Goal: Task Accomplishment & Management: Manage account settings

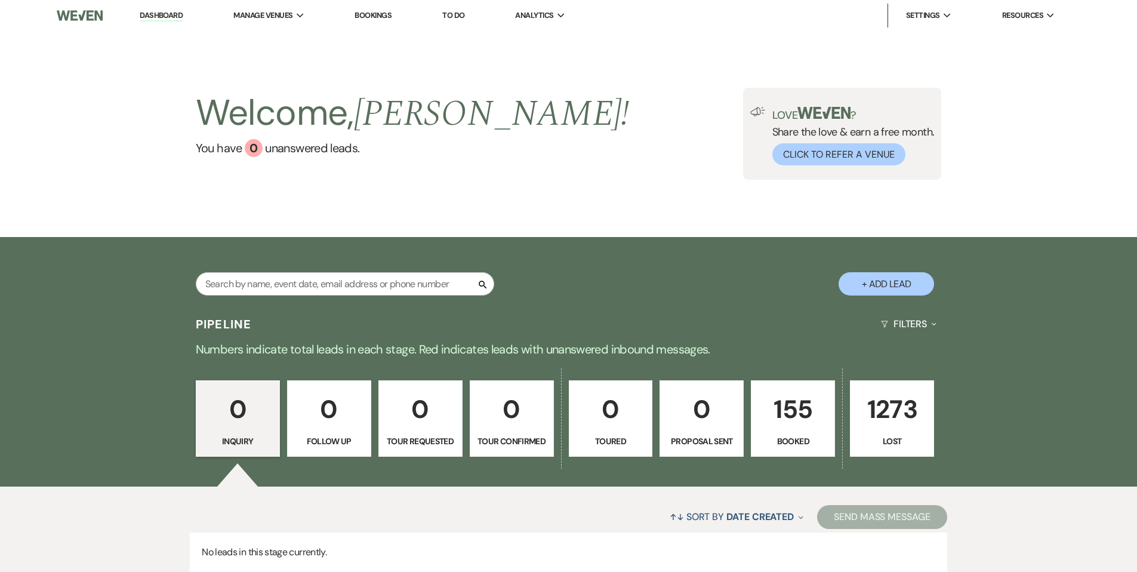
click at [779, 420] on p "155" at bounding box center [792, 409] width 69 height 40
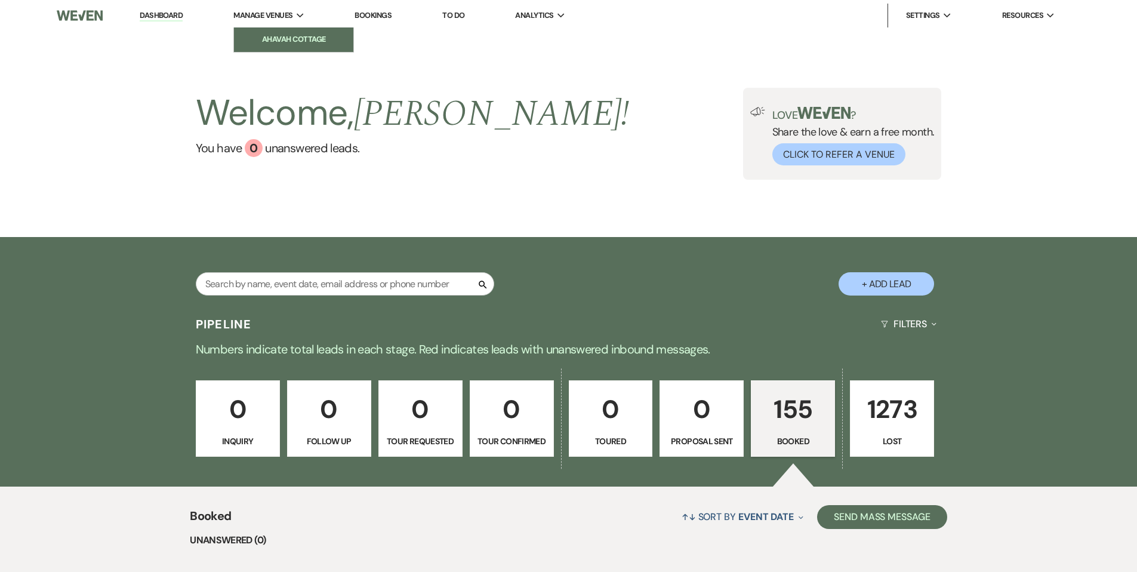
click at [279, 39] on li "Ahavah Cottage" at bounding box center [293, 39] width 107 height 12
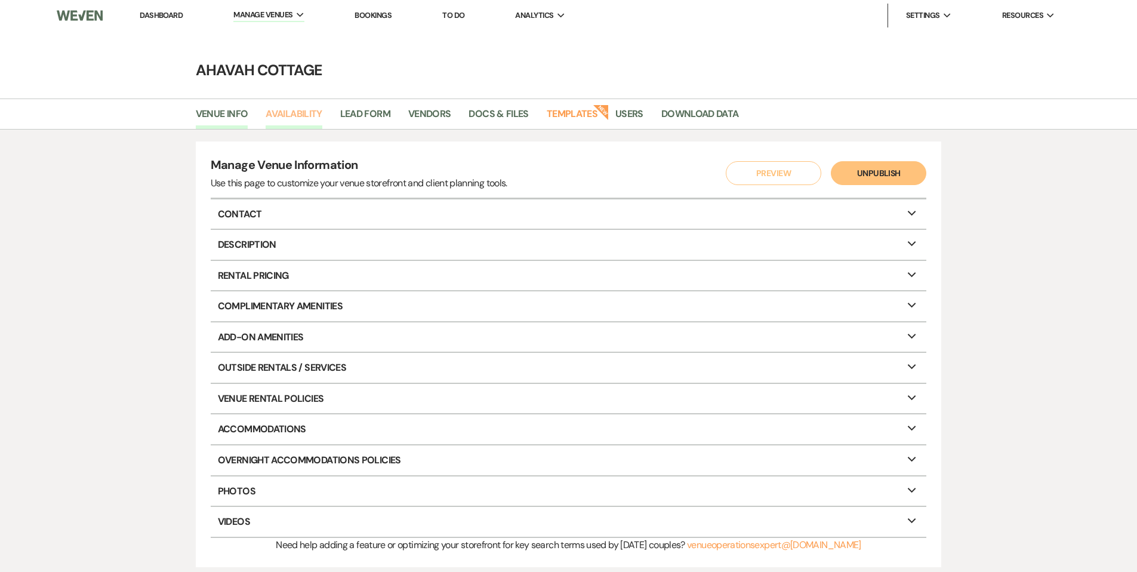
click at [295, 114] on link "Availability" at bounding box center [294, 117] width 56 height 23
select select "3"
select select "2026"
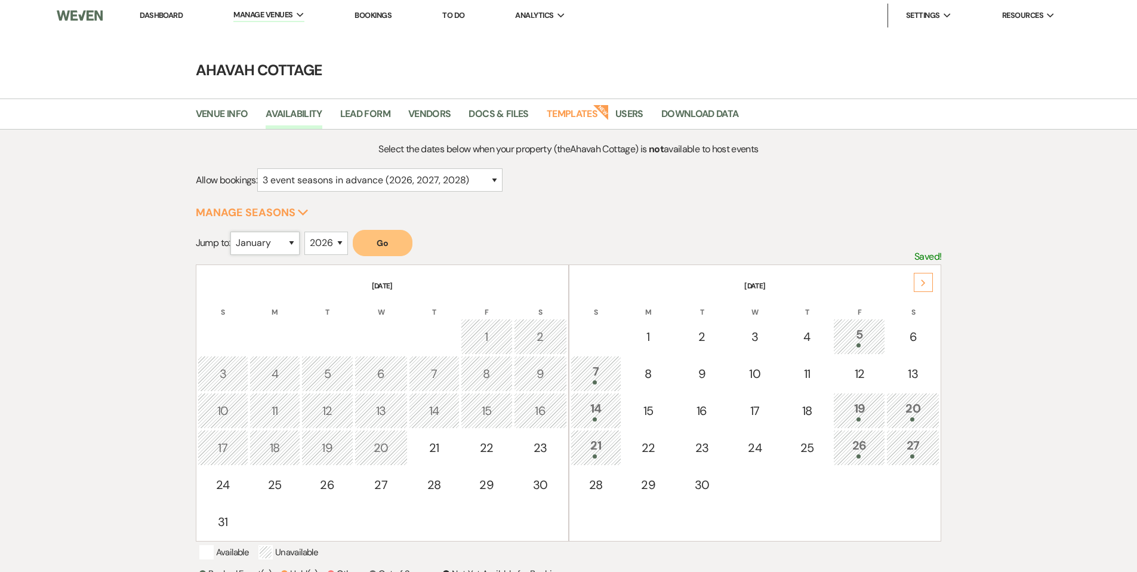
click at [291, 241] on select "January February March April May June July August September October November De…" at bounding box center [264, 242] width 69 height 23
select select "10"
click at [233, 231] on select "January February March April May June July August September October November De…" at bounding box center [264, 242] width 69 height 23
click at [376, 243] on button "Go" at bounding box center [383, 243] width 60 height 26
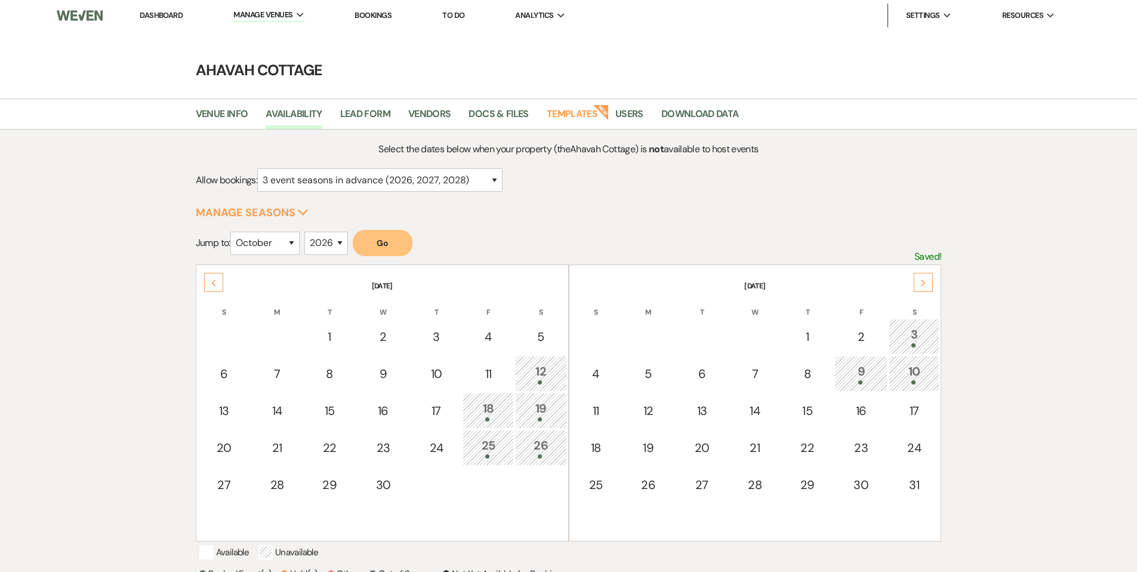
click at [150, 15] on link "Dashboard" at bounding box center [161, 15] width 43 height 10
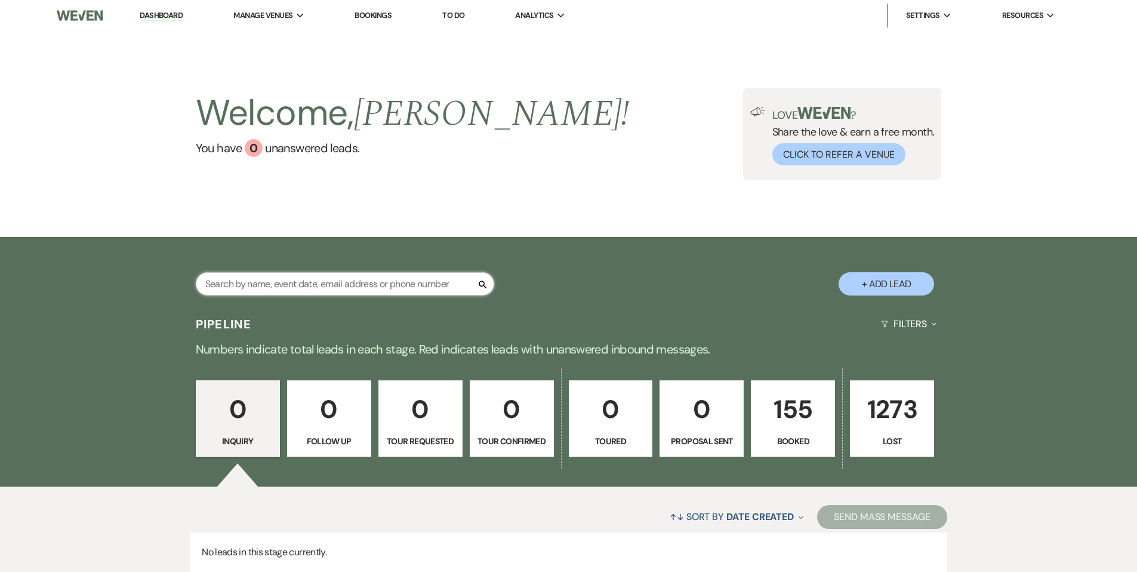
click at [245, 280] on input "text" at bounding box center [345, 283] width 298 height 23
type input "[PERSON_NAME]"
select select "8"
select select "5"
select select "8"
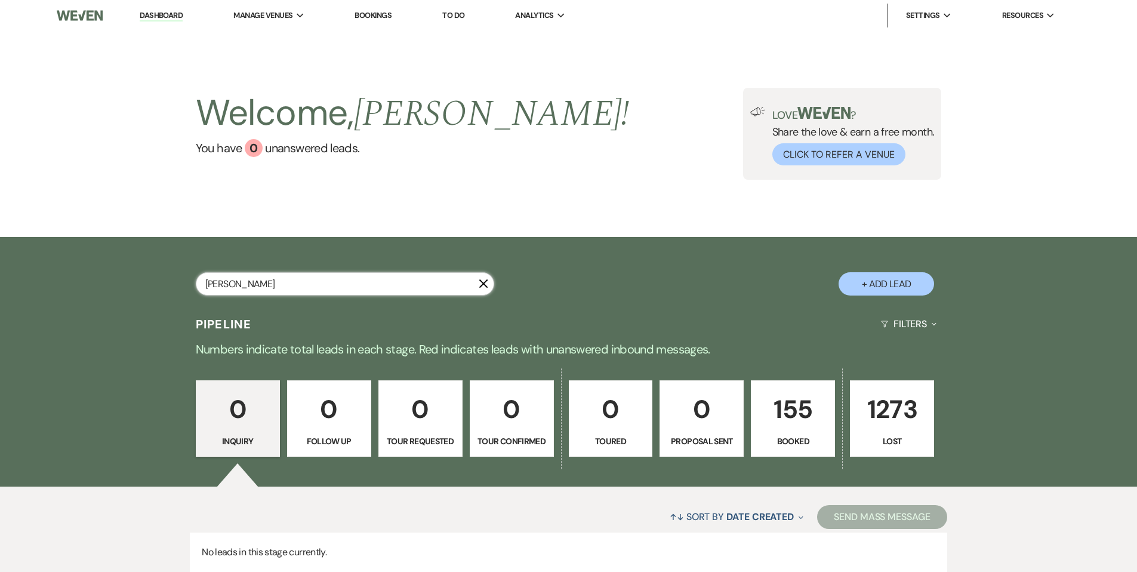
select select "5"
select select "8"
select select "5"
select select "8"
select select "5"
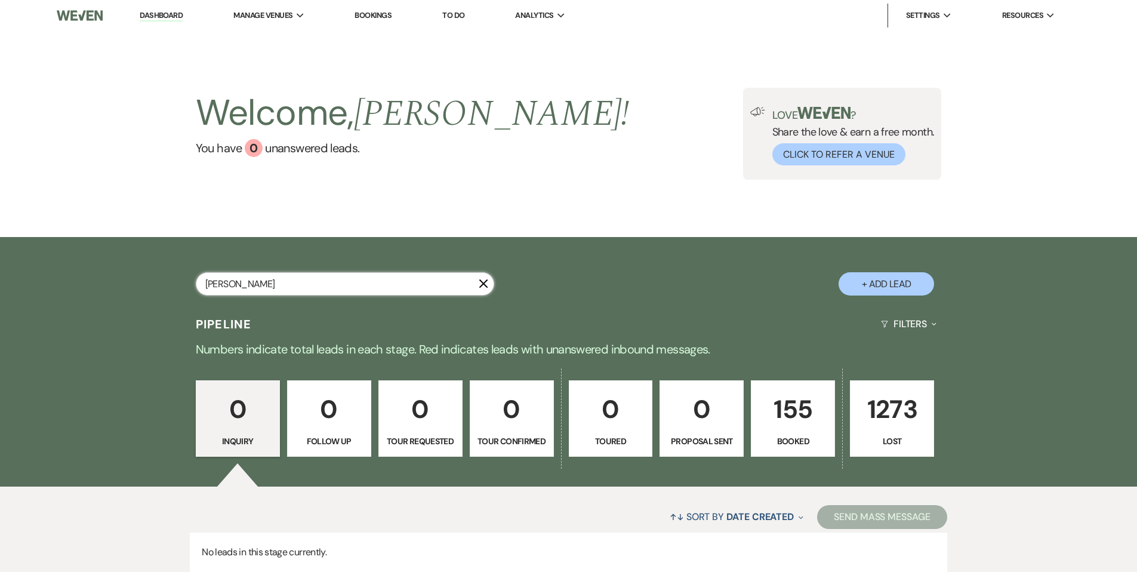
select select "8"
select select "5"
select select "8"
select select "5"
select select "8"
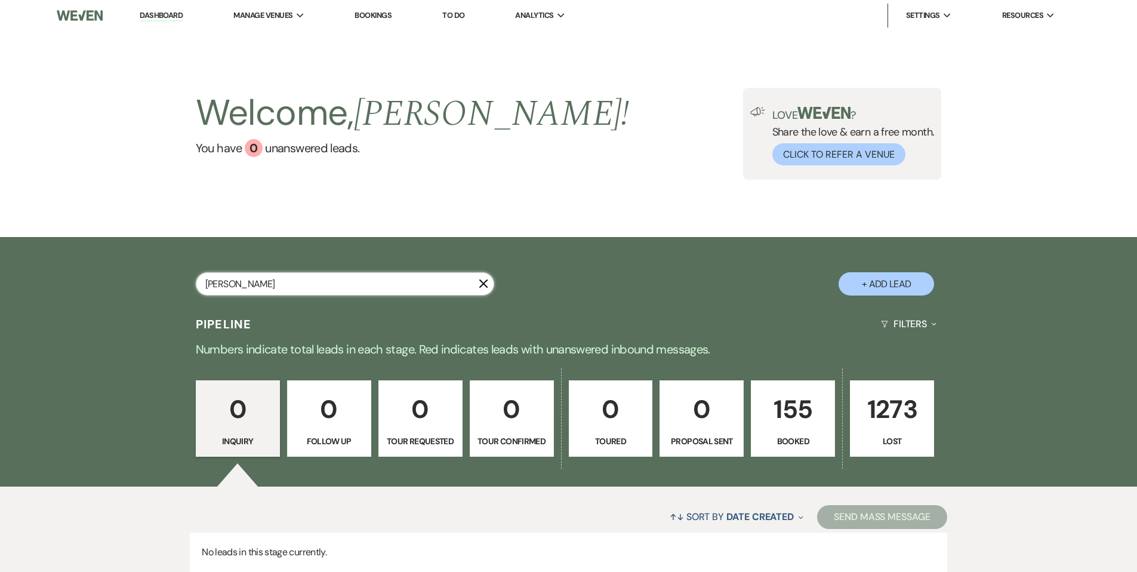
select select "5"
select select "8"
select select "5"
select select "8"
select select "5"
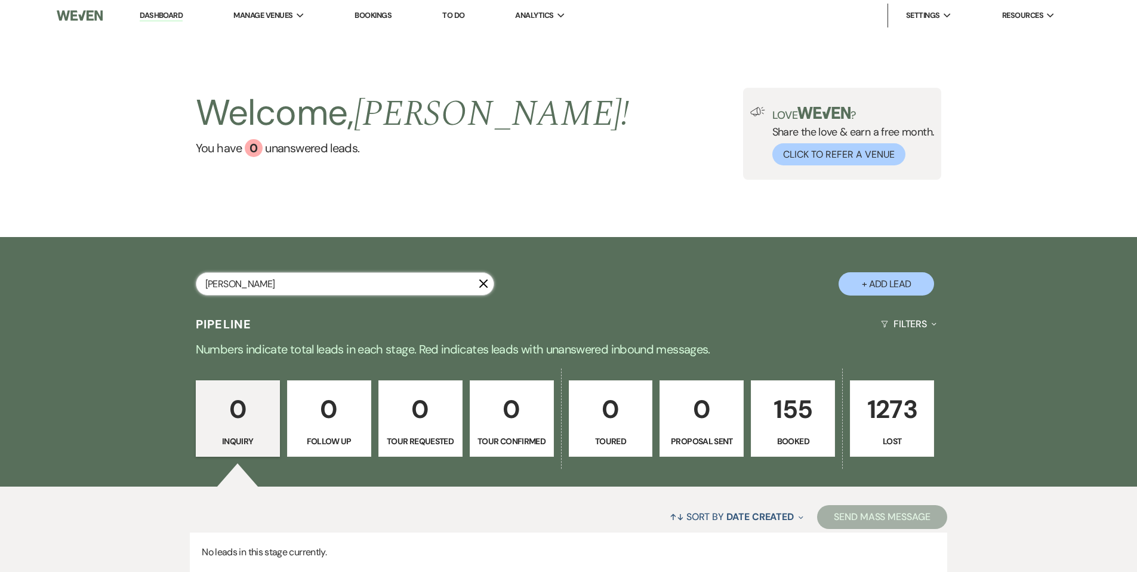
select select "8"
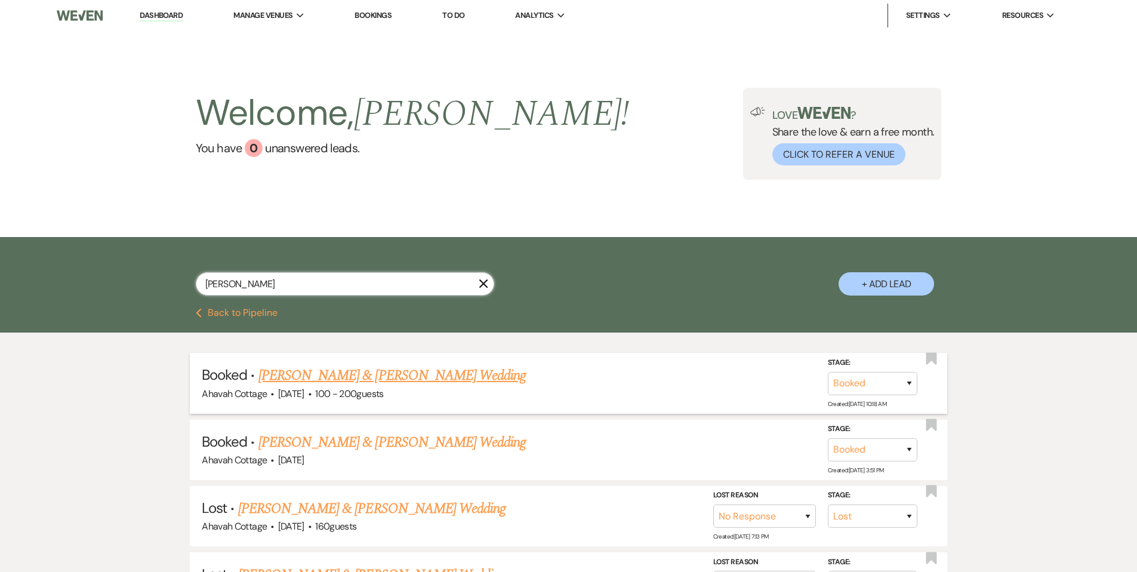
type input "[PERSON_NAME]"
click at [326, 374] on link "[PERSON_NAME] & [PERSON_NAME] Wedding" at bounding box center [391, 375] width 267 height 21
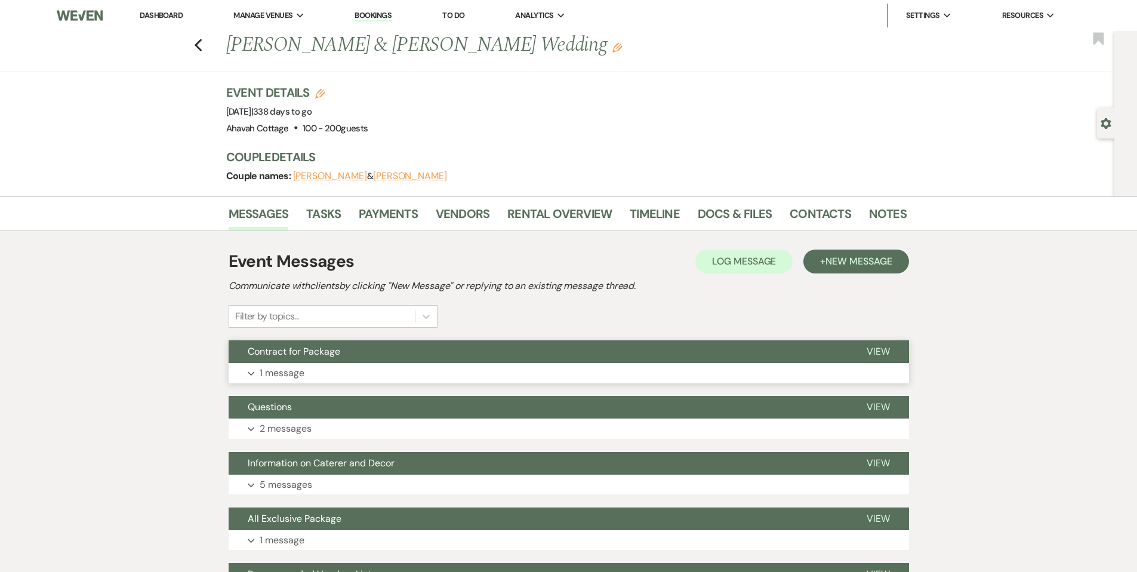
click at [289, 371] on p "1 message" at bounding box center [282, 373] width 45 height 16
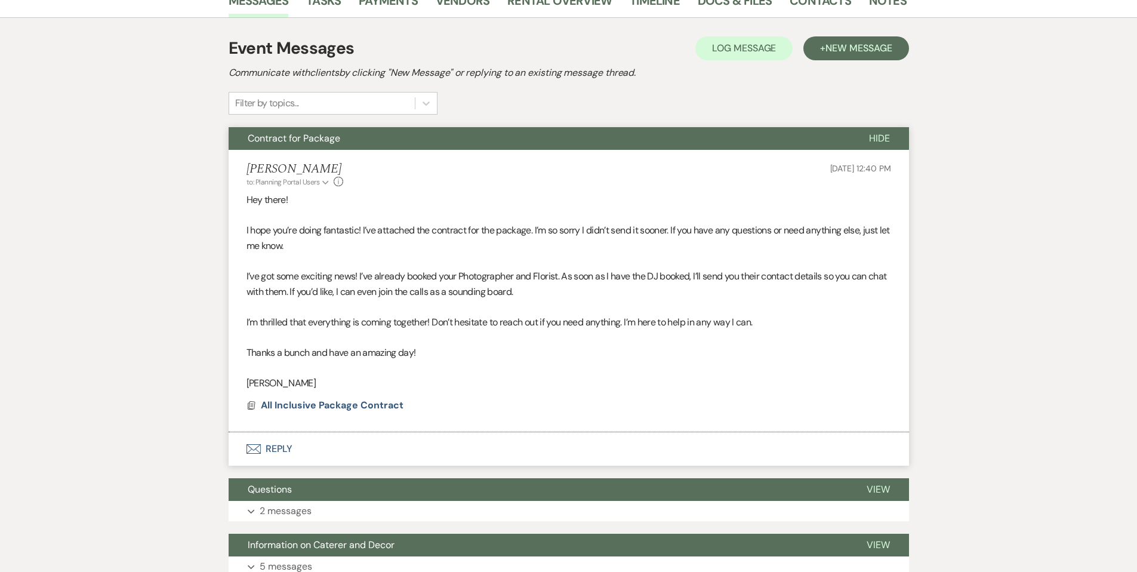
scroll to position [184, 0]
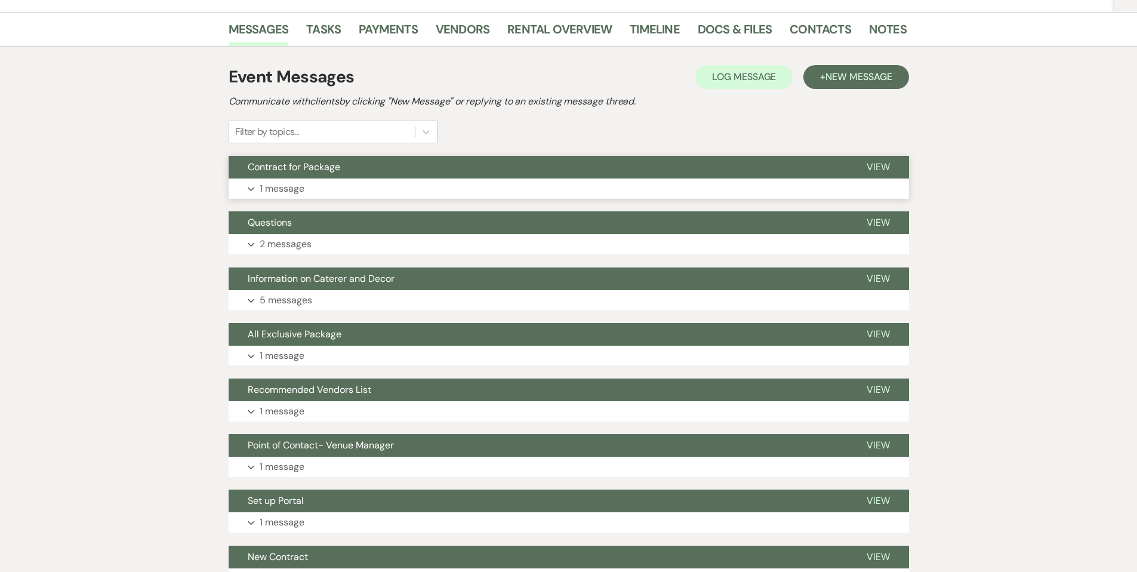
click at [255, 188] on button "Expand 1 message" at bounding box center [569, 188] width 680 height 20
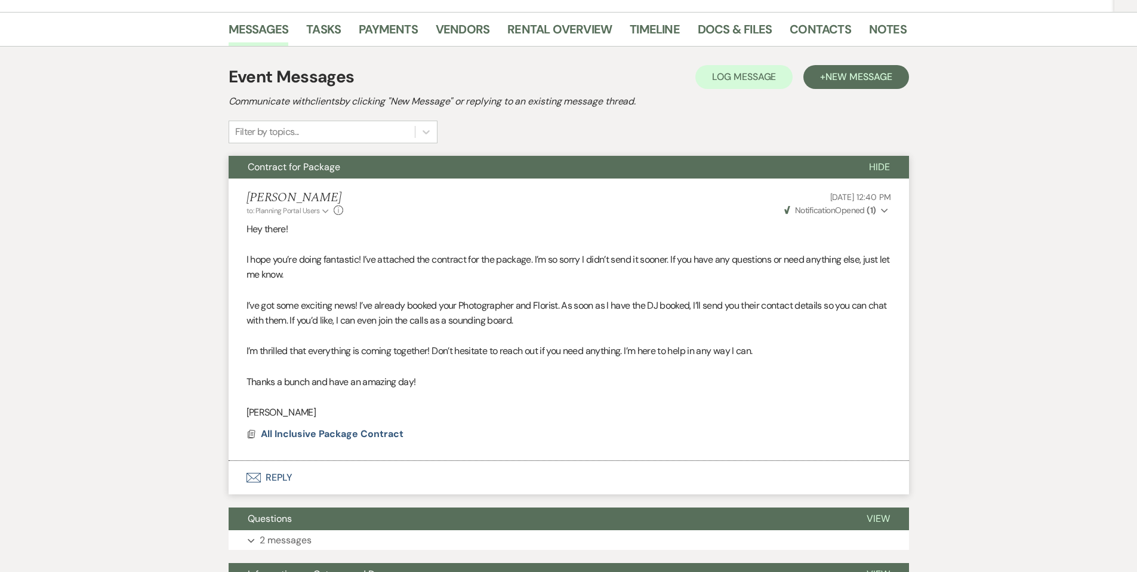
click at [884, 212] on icon "Expand" at bounding box center [884, 210] width 7 height 8
click at [884, 212] on icon "Collapse" at bounding box center [884, 210] width 7 height 8
click at [285, 171] on span "Contract for Package" at bounding box center [294, 166] width 92 height 13
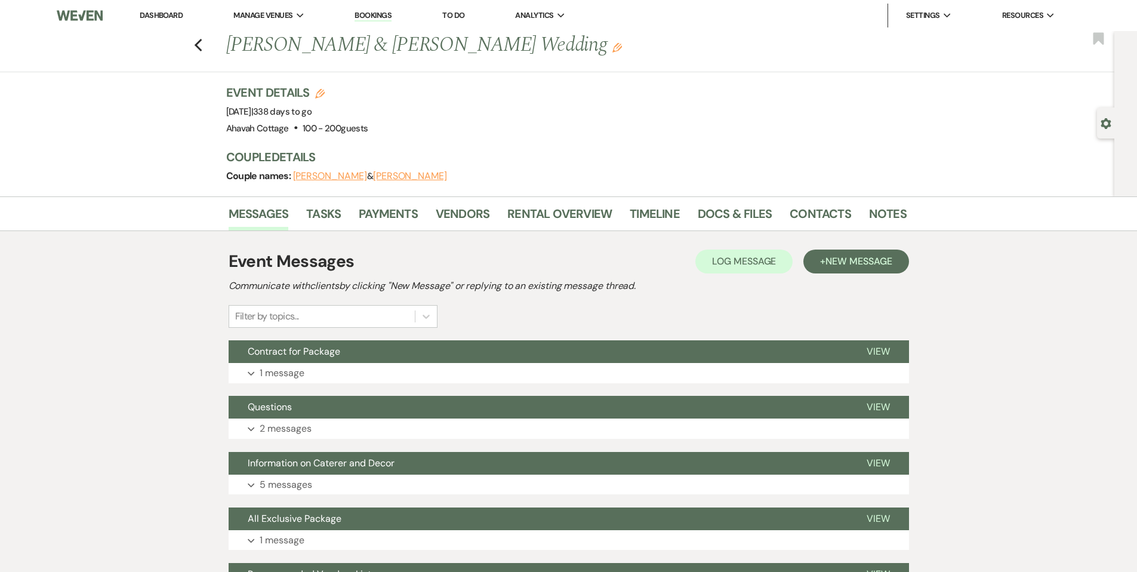
click at [150, 16] on link "Dashboard" at bounding box center [161, 15] width 43 height 10
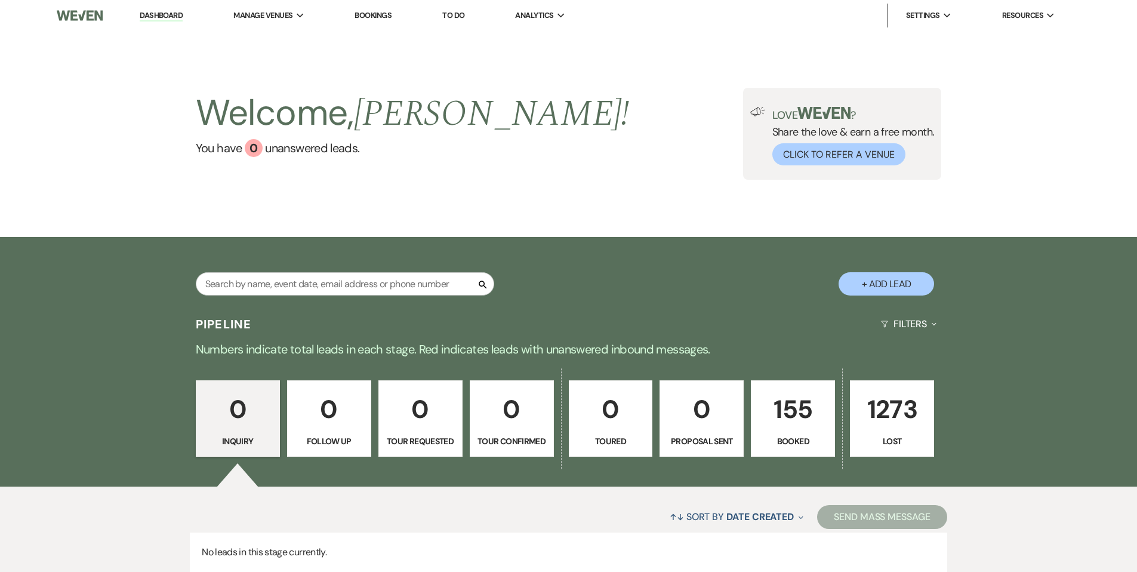
click at [769, 426] on p "155" at bounding box center [792, 409] width 69 height 40
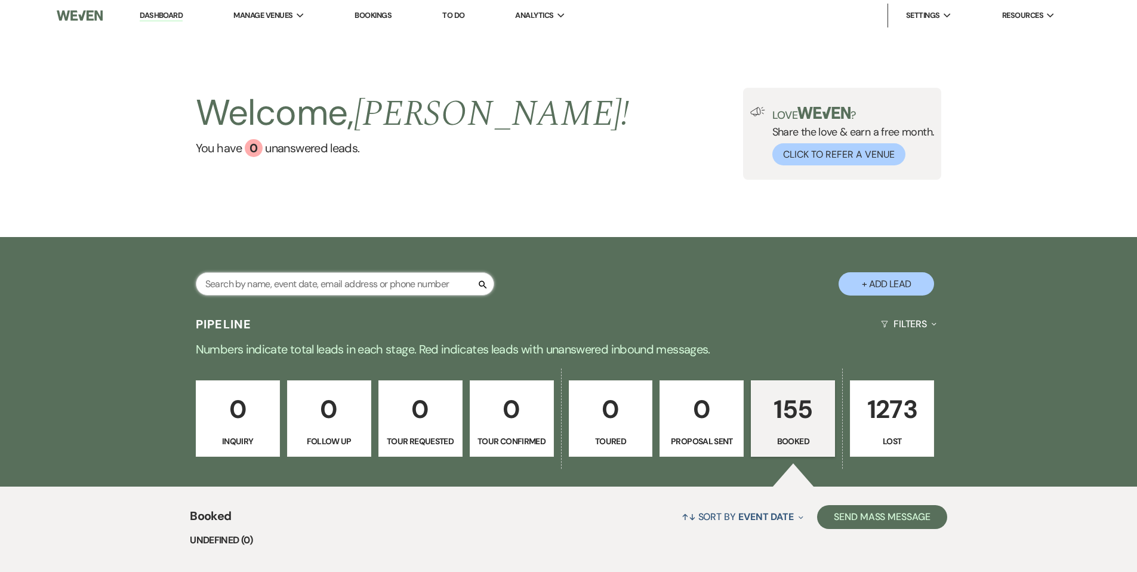
click at [224, 288] on input "text" at bounding box center [345, 283] width 298 height 23
click at [224, 281] on input "text" at bounding box center [345, 283] width 298 height 23
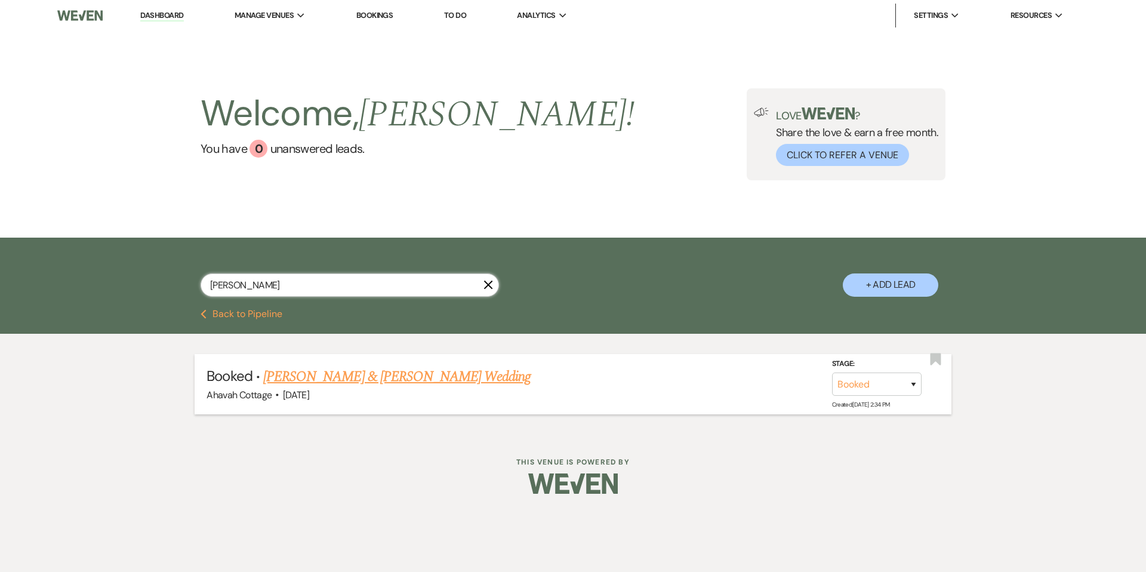
type input "maren"
click at [303, 375] on link "[PERSON_NAME] & [PERSON_NAME] Wedding" at bounding box center [396, 376] width 267 height 21
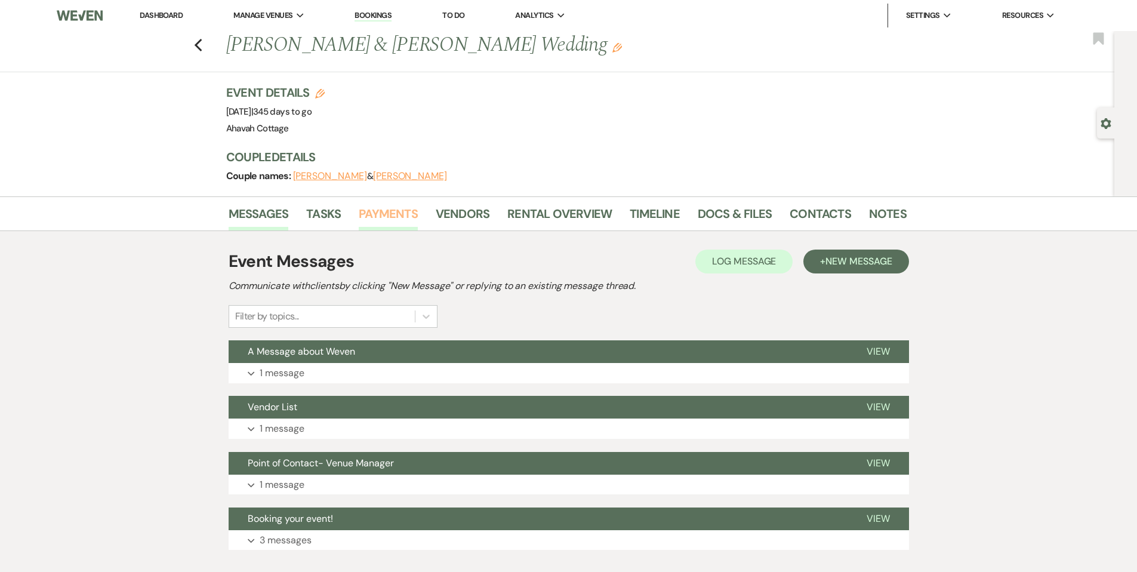
click at [398, 210] on link "Payments" at bounding box center [388, 217] width 59 height 26
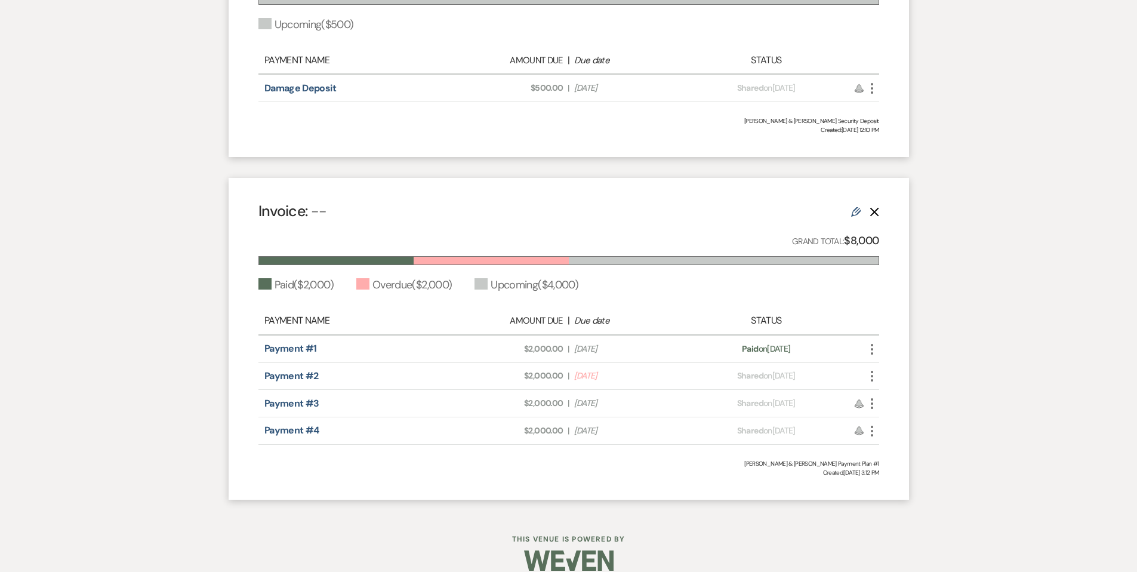
scroll to position [447, 0]
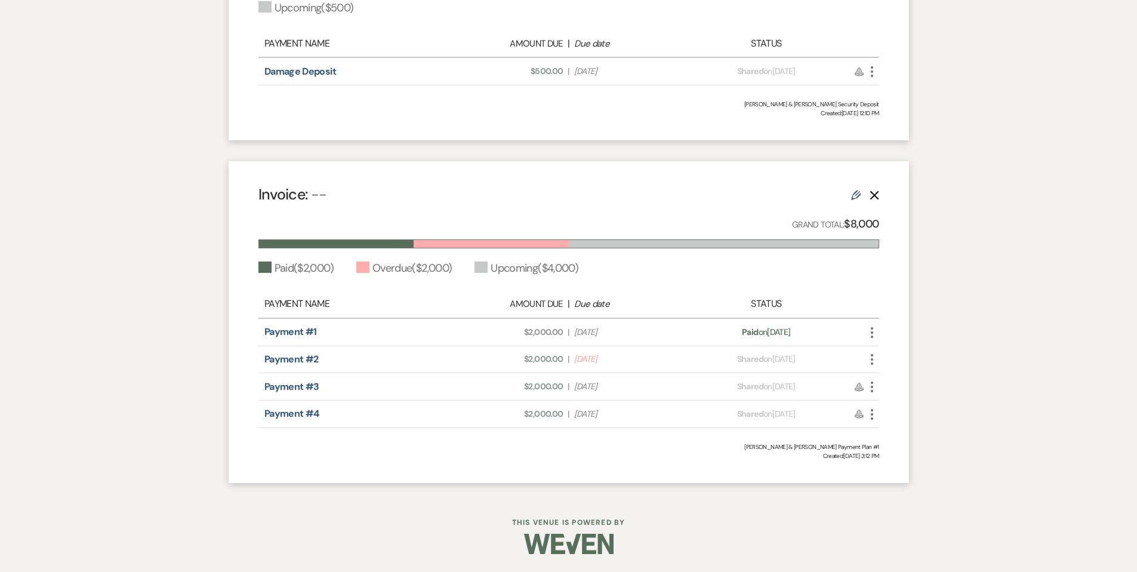
click at [871, 359] on use "button" at bounding box center [871, 359] width 2 height 11
click at [889, 422] on button "Check Mark Mark as Paid" at bounding box center [925, 423] width 121 height 20
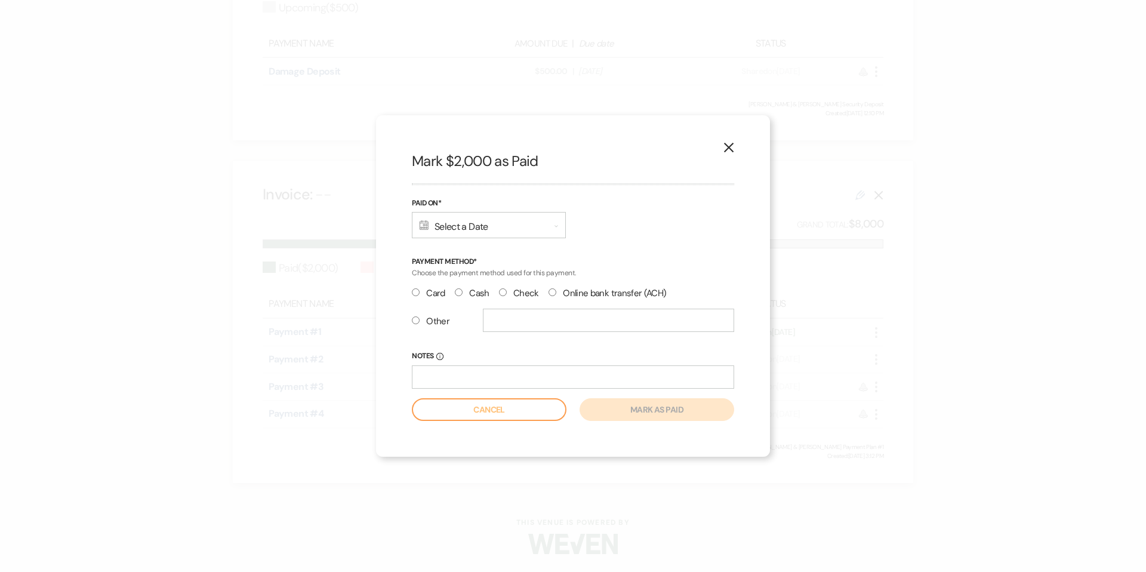
click at [460, 223] on div "Calendar Select a Date Expand" at bounding box center [489, 225] width 154 height 26
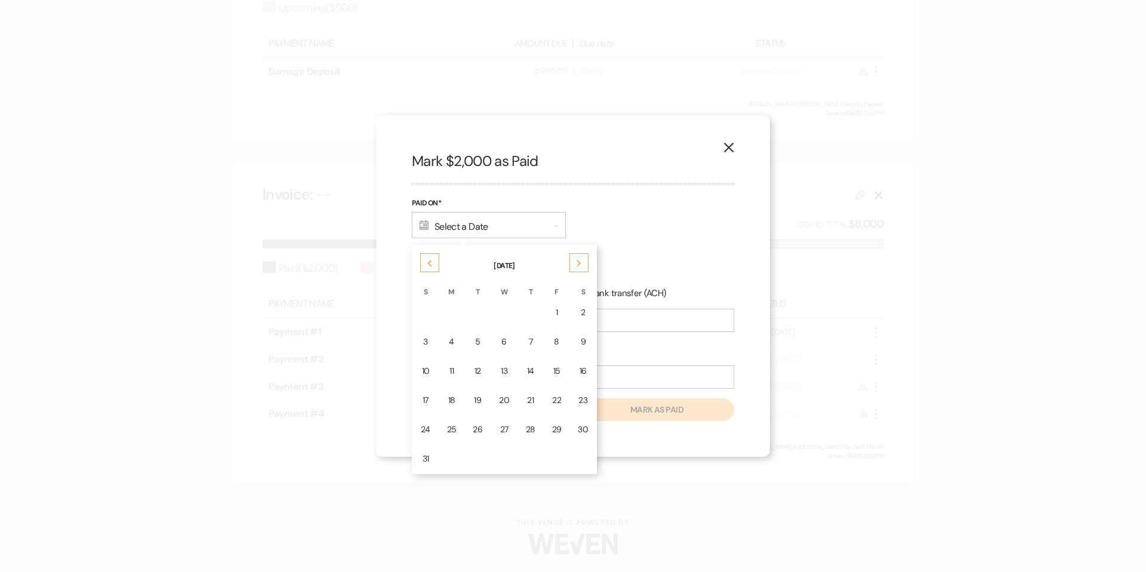
click at [477, 399] on div "19" at bounding box center [478, 400] width 10 height 13
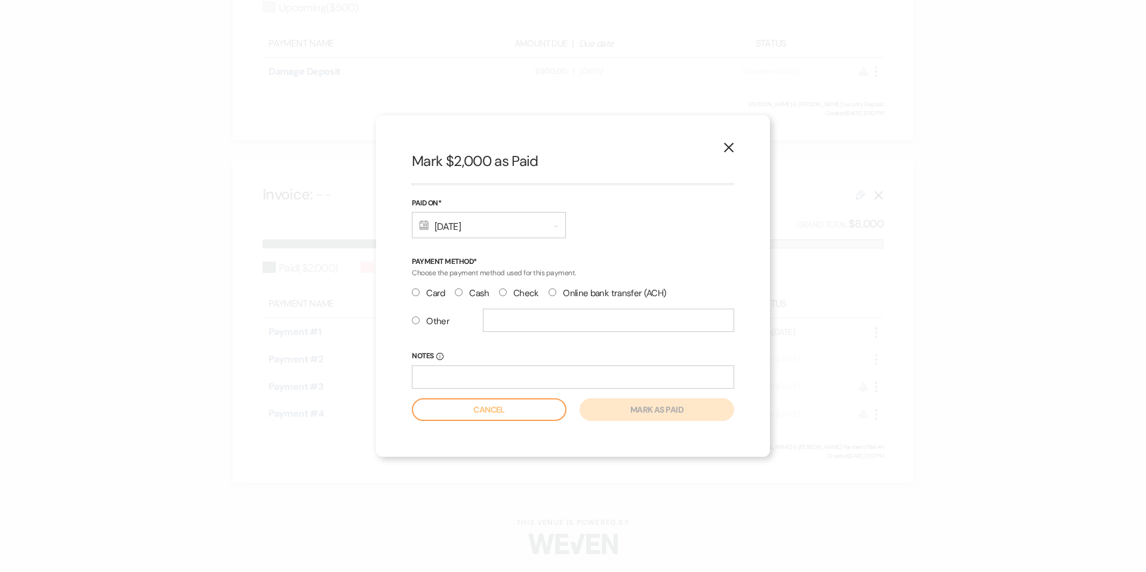
click at [504, 292] on input "Check" at bounding box center [503, 292] width 8 height 8
radio input "true"
click at [650, 410] on button "Mark as paid" at bounding box center [656, 409] width 155 height 23
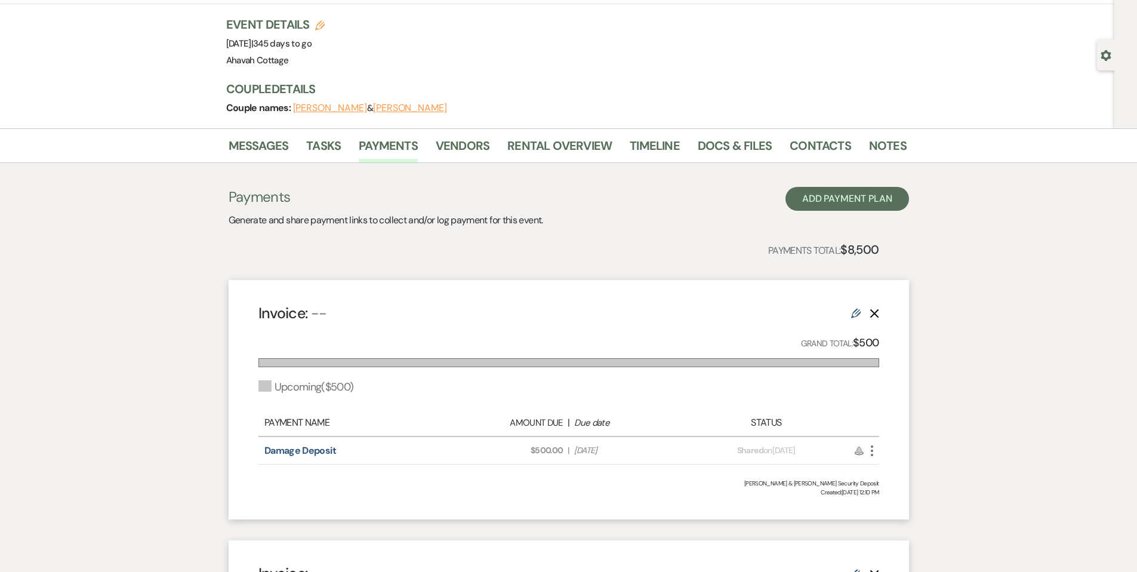
scroll to position [0, 0]
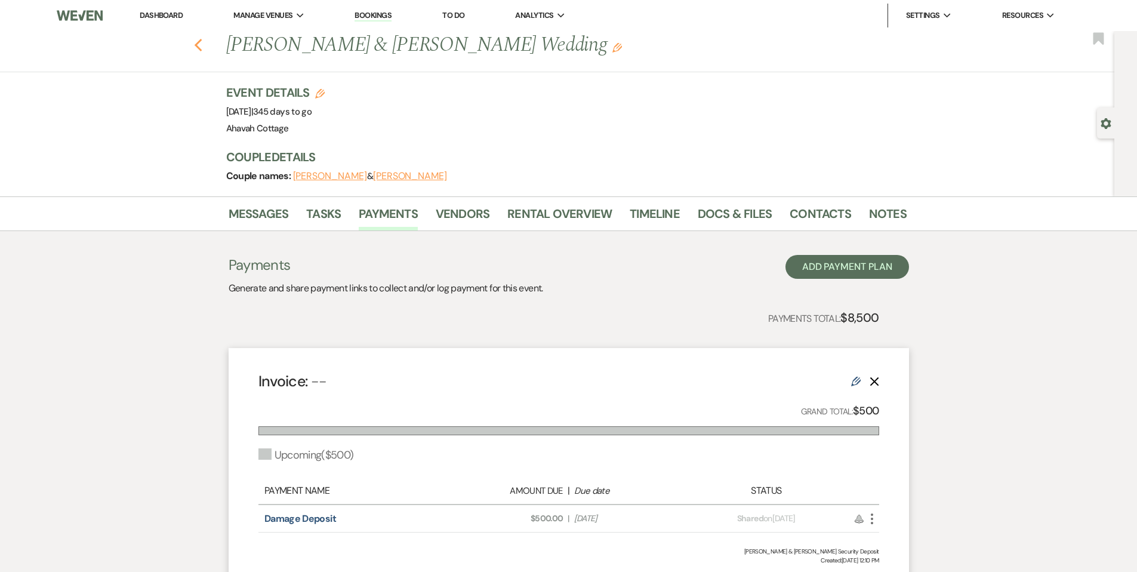
click at [203, 42] on icon "Previous" at bounding box center [198, 45] width 9 height 14
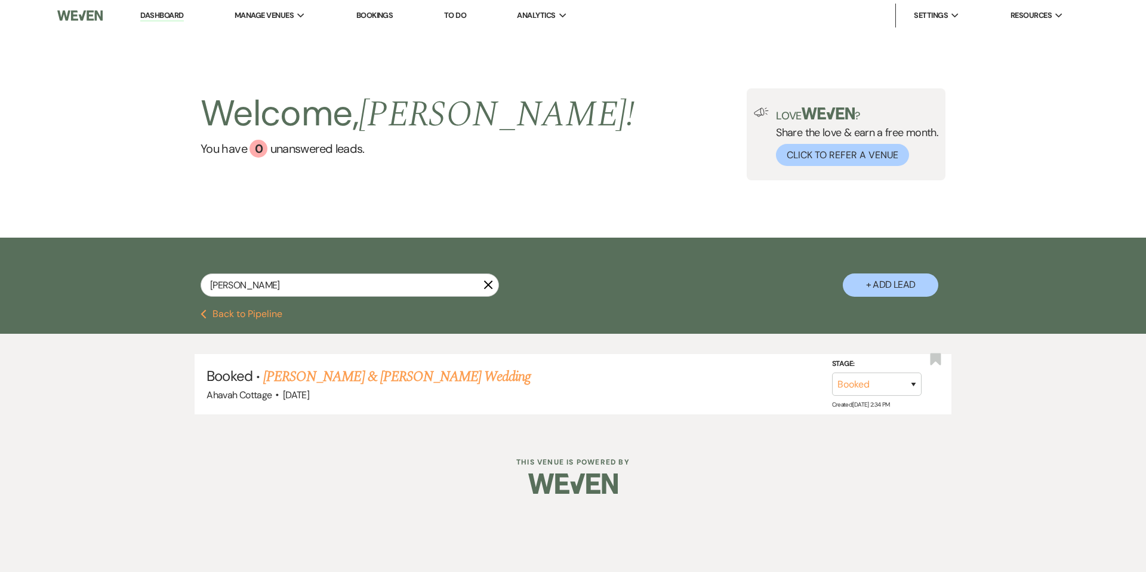
click at [489, 285] on icon "X" at bounding box center [488, 285] width 10 height 10
